Goal: Transaction & Acquisition: Purchase product/service

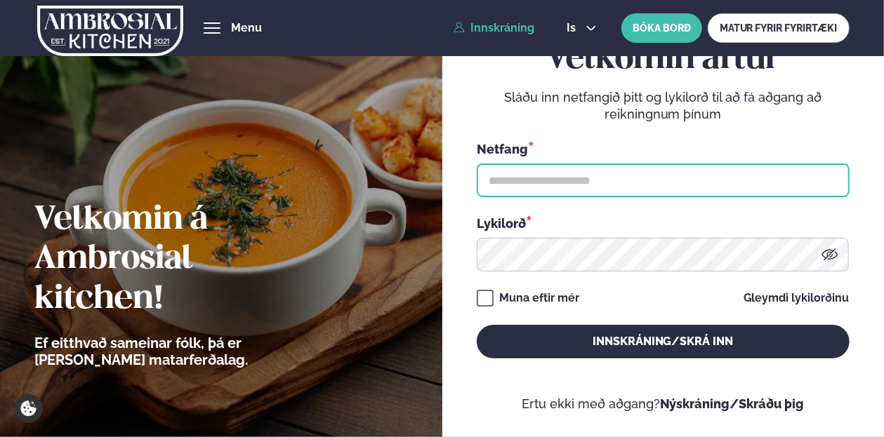
type input "**********"
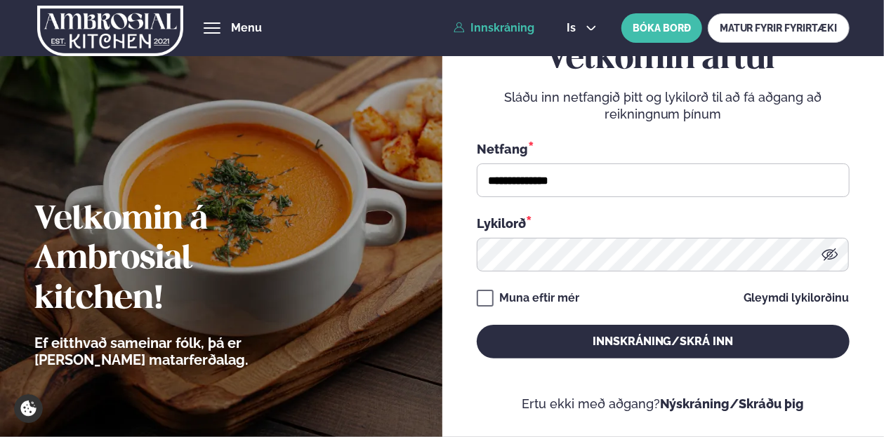
click at [553, 310] on div "**********" at bounding box center [663, 199] width 373 height 319
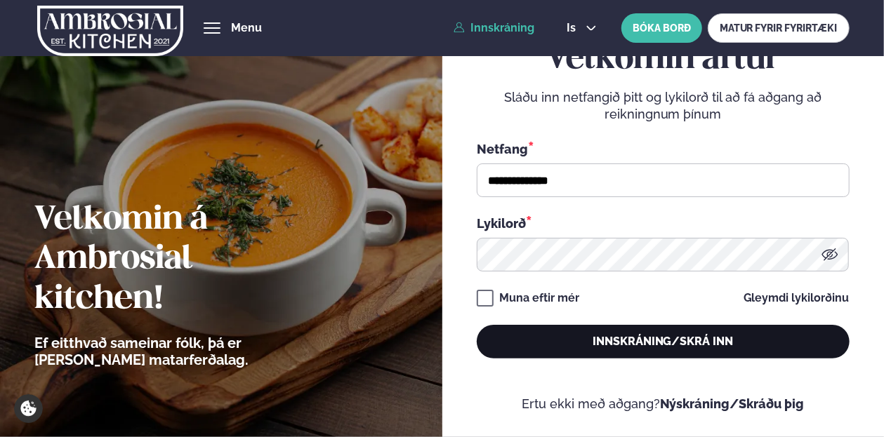
click at [598, 342] on button "Innskráning/Skrá inn" at bounding box center [663, 342] width 373 height 34
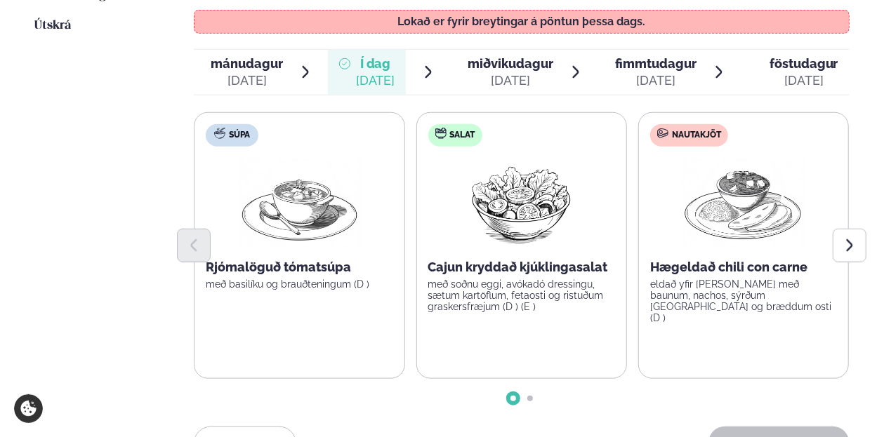
scroll to position [421, 0]
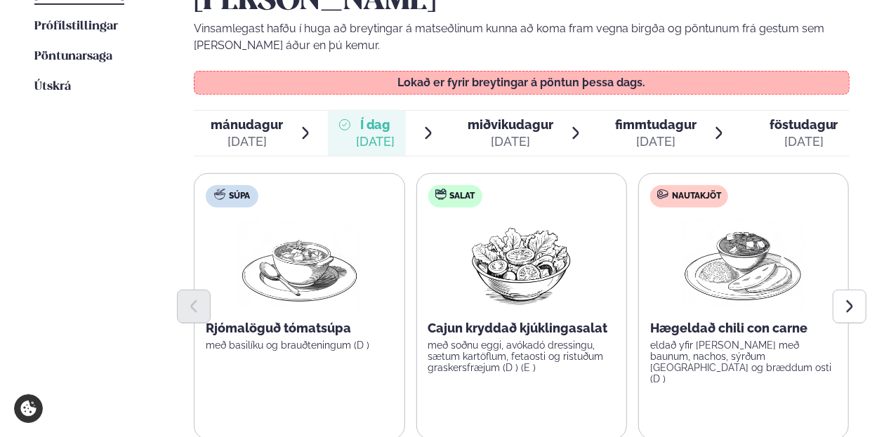
click at [569, 126] on icon at bounding box center [575, 133] width 15 height 15
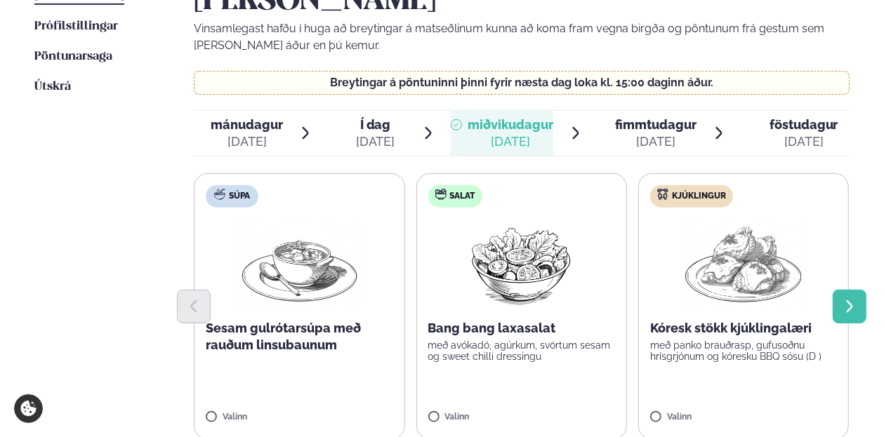
click at [836, 290] on button "Next slide" at bounding box center [850, 307] width 34 height 34
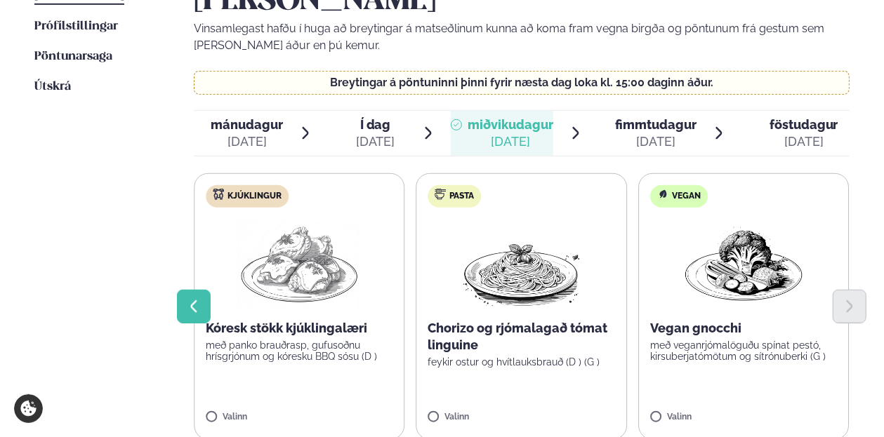
click at [185, 290] on button "Previous slide" at bounding box center [194, 307] width 34 height 34
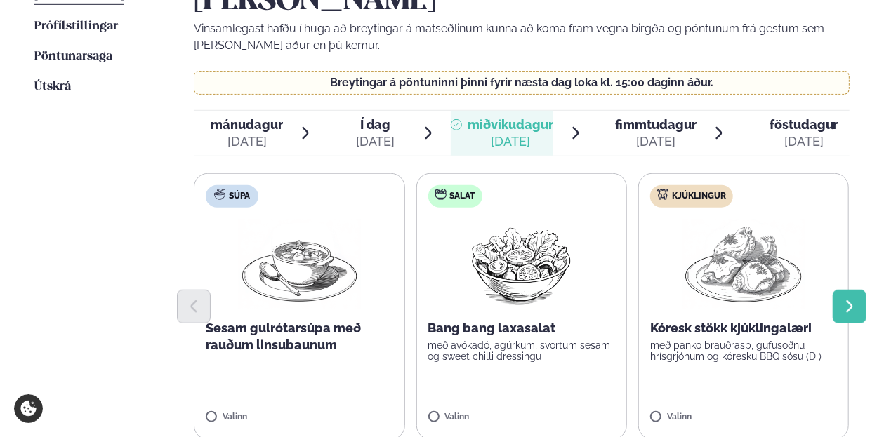
click at [833, 290] on button "Next slide" at bounding box center [850, 307] width 34 height 34
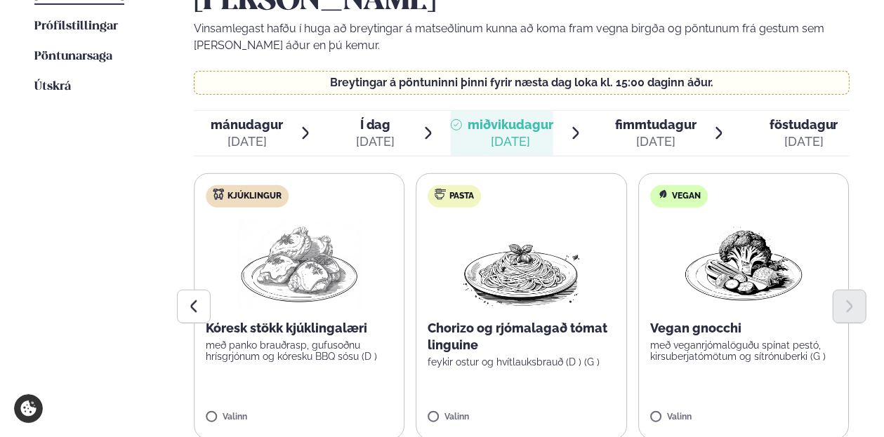
click at [244, 390] on label "Kjúklingur Kóresk stökk kjúklingalæri með panko brauðrasp, gufusoðnu hrísgrjónu…" at bounding box center [299, 306] width 211 height 267
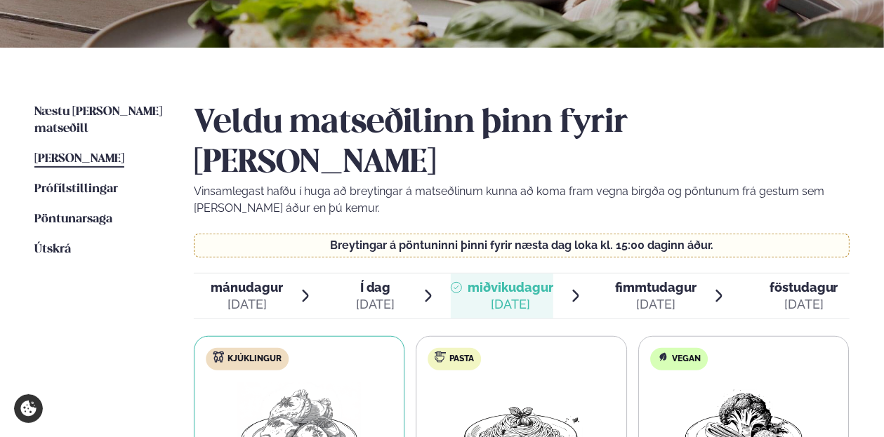
scroll to position [281, 0]
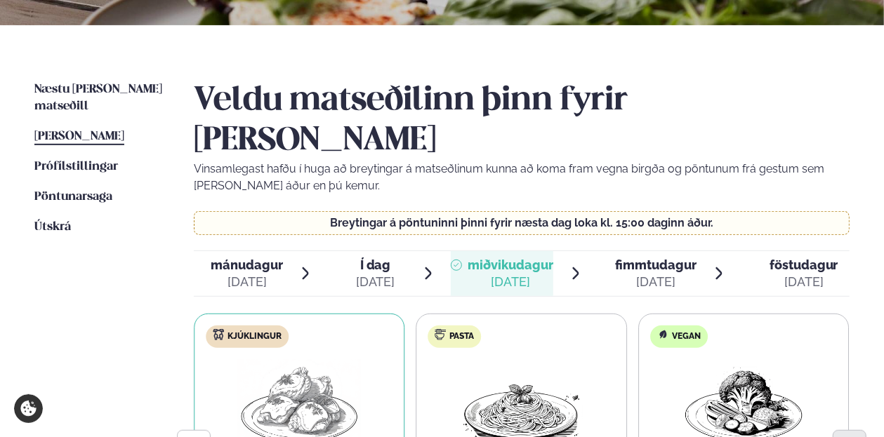
click at [570, 251] on li "miðvikudagur mið. [DATE]" at bounding box center [517, 273] width 133 height 45
click at [673, 258] on span "fimmtudagur" at bounding box center [655, 265] width 81 height 15
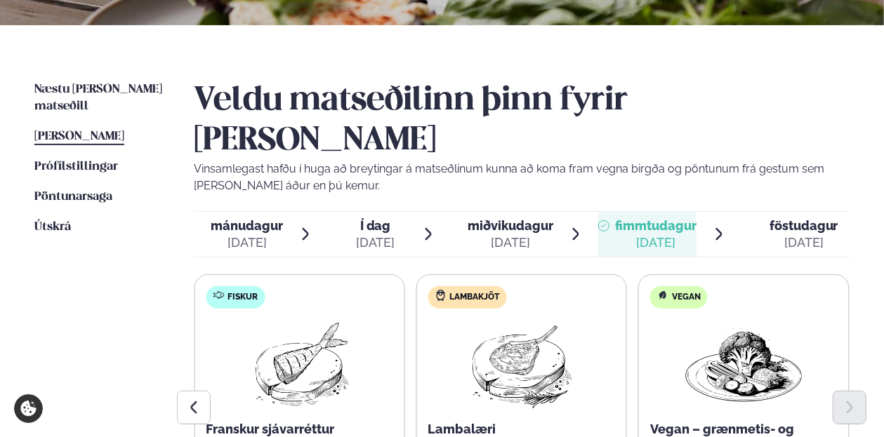
click at [496, 235] on div "[DATE]" at bounding box center [511, 243] width 86 height 17
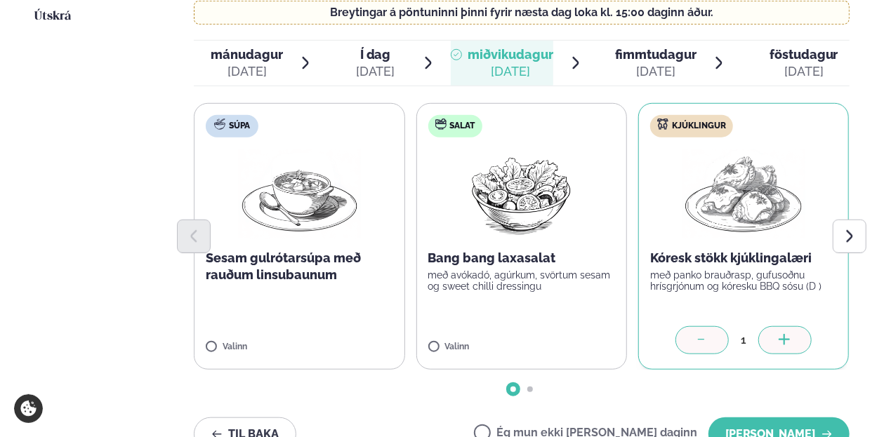
scroll to position [421, 0]
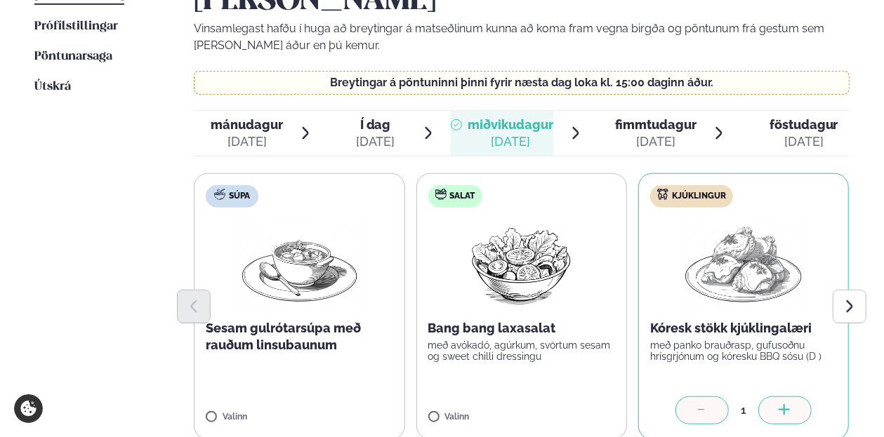
click at [674, 133] on div "[DATE]" at bounding box center [655, 141] width 81 height 17
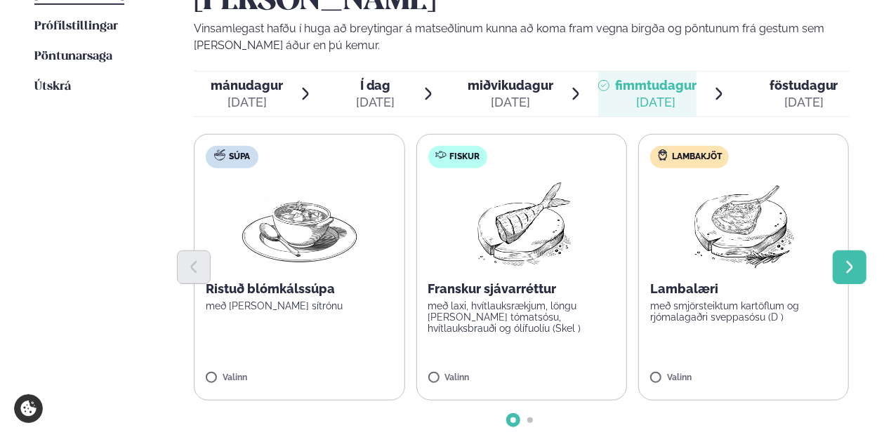
click at [840, 251] on button "Next slide" at bounding box center [850, 268] width 34 height 34
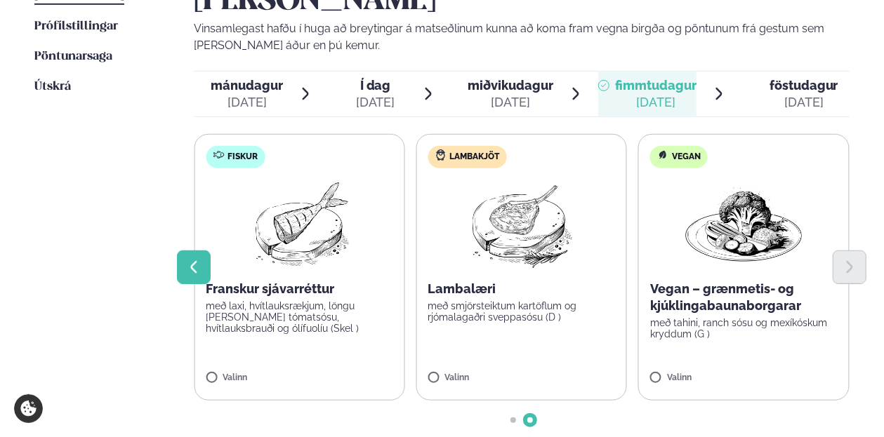
drag, startPoint x: 206, startPoint y: 227, endPoint x: 208, endPoint y: 238, distance: 10.7
click at [206, 251] on button "Previous slide" at bounding box center [194, 268] width 34 height 34
click at [202, 260] on icon "Previous slide" at bounding box center [193, 267] width 15 height 15
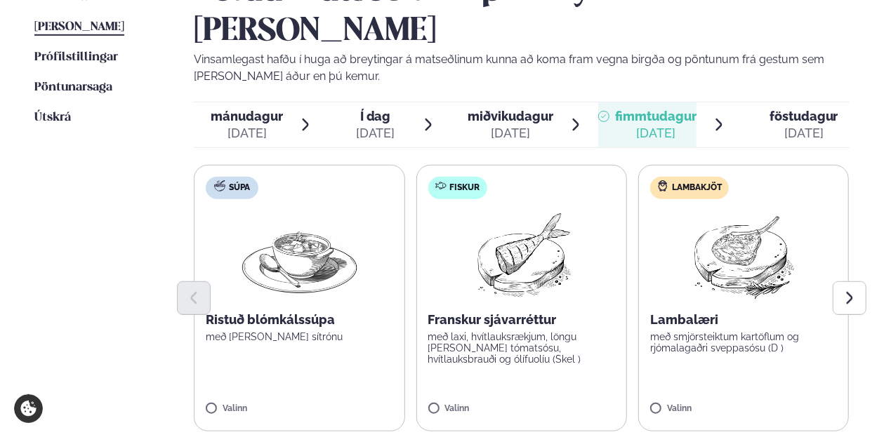
scroll to position [351, 0]
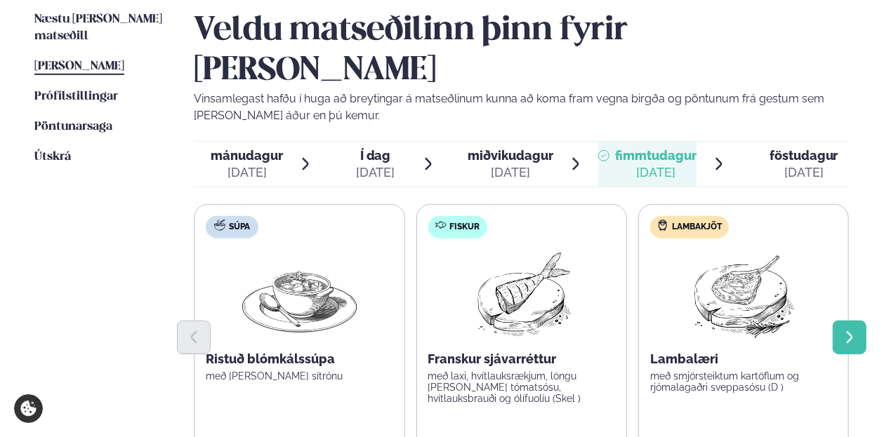
click at [839, 321] on button "Next slide" at bounding box center [850, 338] width 34 height 34
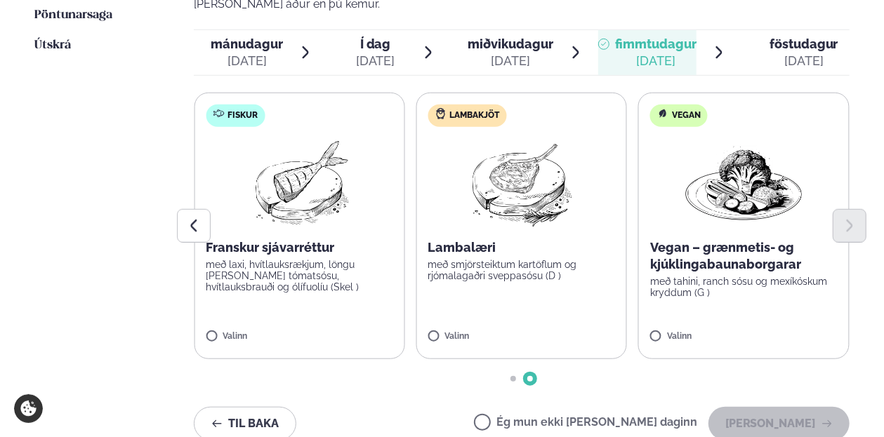
scroll to position [632, 0]
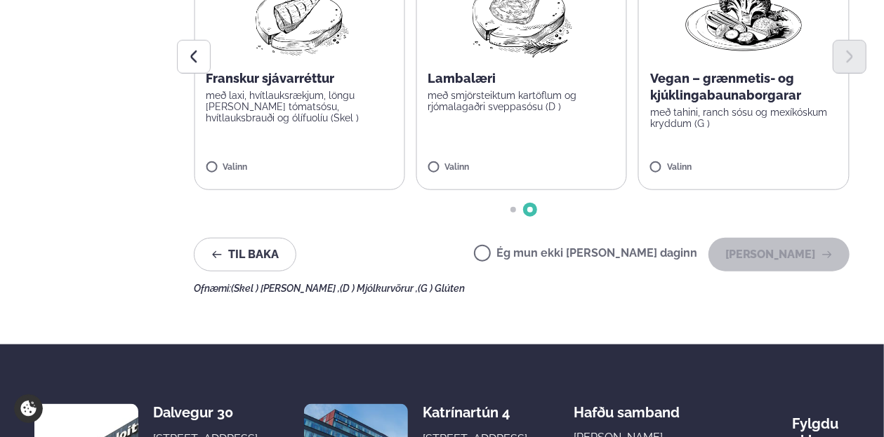
click at [631, 248] on label "Ég mun ekki [PERSON_NAME] daginn" at bounding box center [585, 255] width 223 height 15
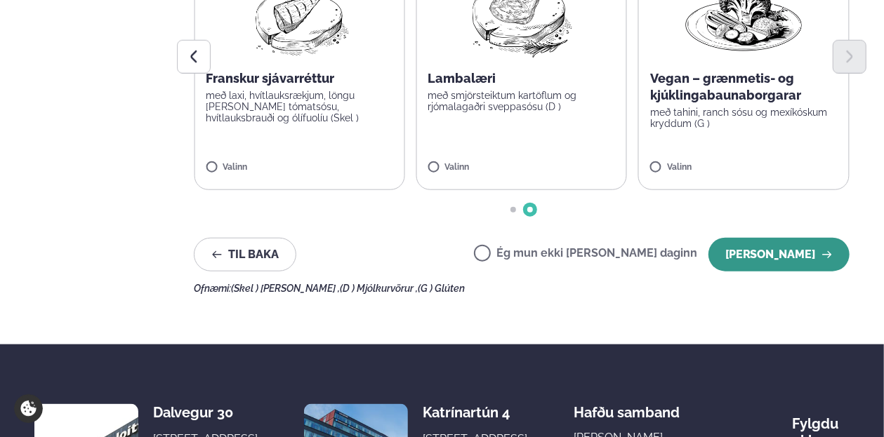
click at [773, 238] on button "[PERSON_NAME]" at bounding box center [778, 255] width 141 height 34
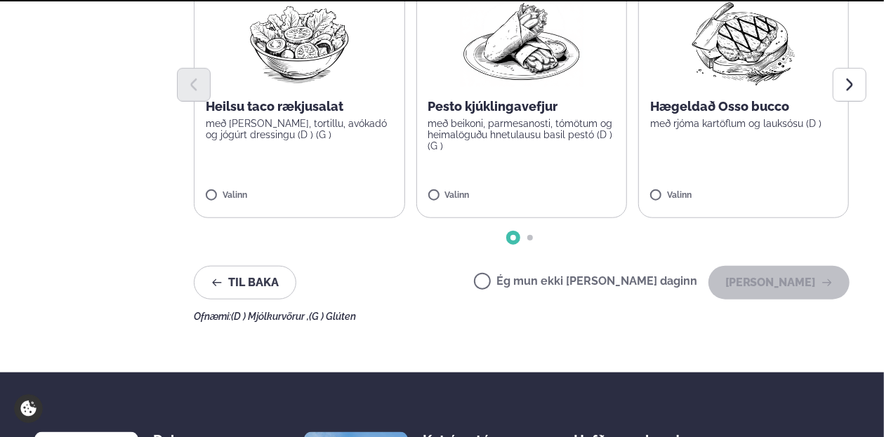
scroll to position [491, 0]
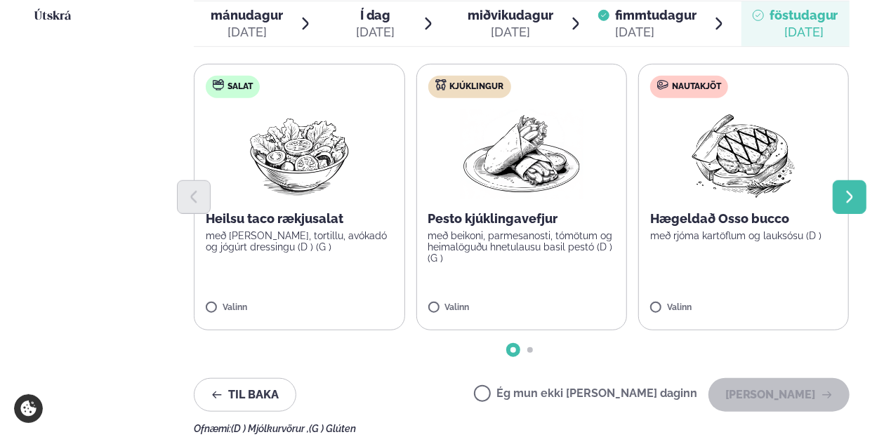
click at [848, 190] on icon "Next slide" at bounding box center [849, 197] width 15 height 15
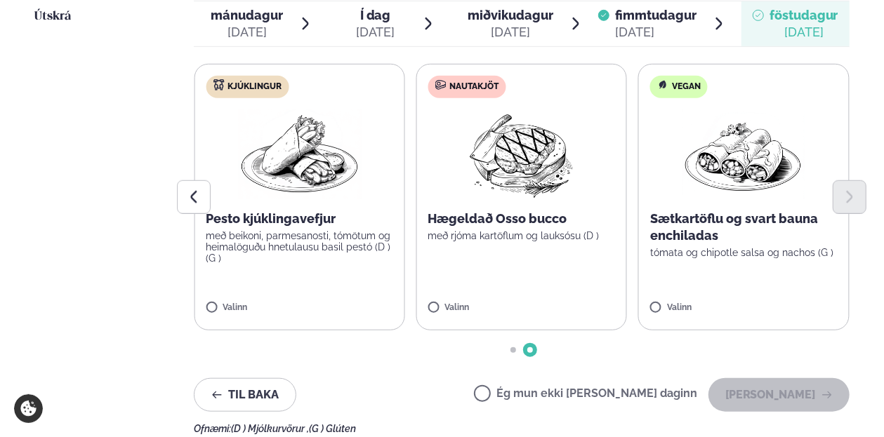
click at [514, 303] on div "Valinn" at bounding box center [521, 309] width 187 height 12
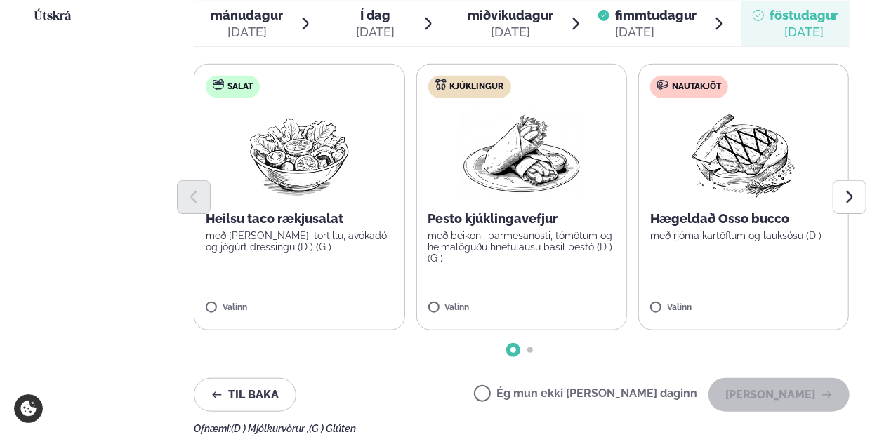
click at [712, 241] on label "Nautakjöt Hægeldað Osso bucco með rjóma kartöflum og lauksósu (D ) Valinn" at bounding box center [743, 197] width 211 height 267
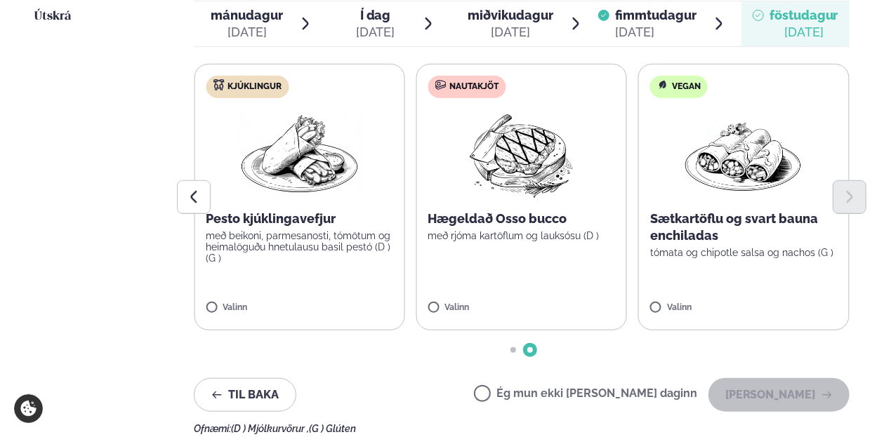
click at [514, 110] on img at bounding box center [521, 155] width 124 height 90
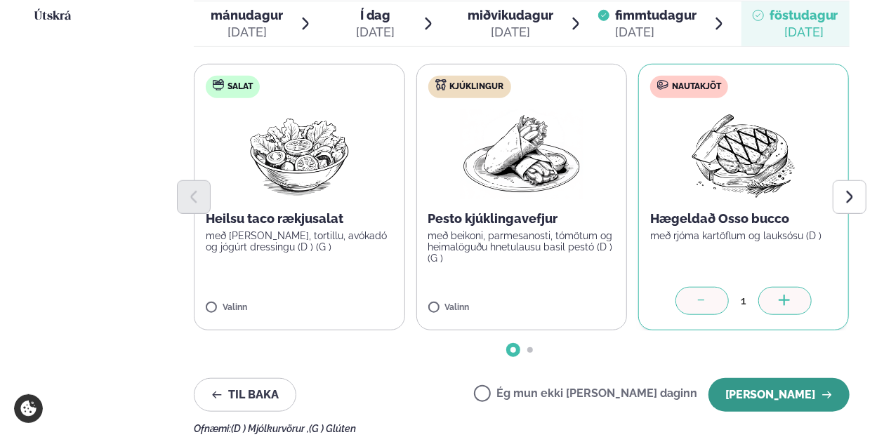
click at [760, 378] on button "[PERSON_NAME]" at bounding box center [778, 395] width 141 height 34
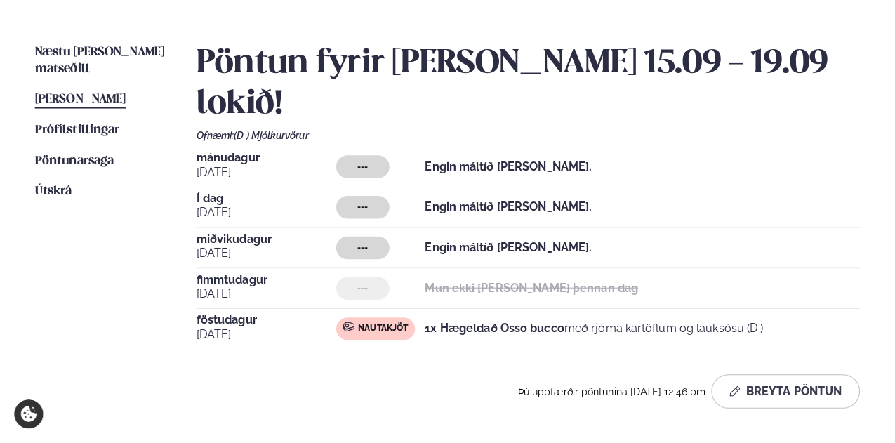
scroll to position [351, 0]
